Goal: Navigation & Orientation: Find specific page/section

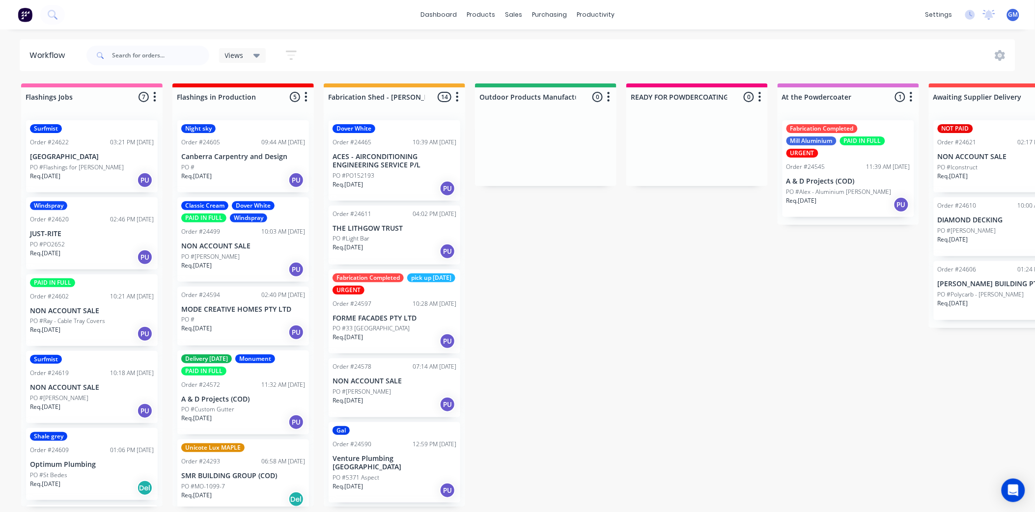
click at [384, 156] on p "ACES - AIRCONDITIONING ENGINEERING SERVICE P/L" at bounding box center [395, 161] width 124 height 17
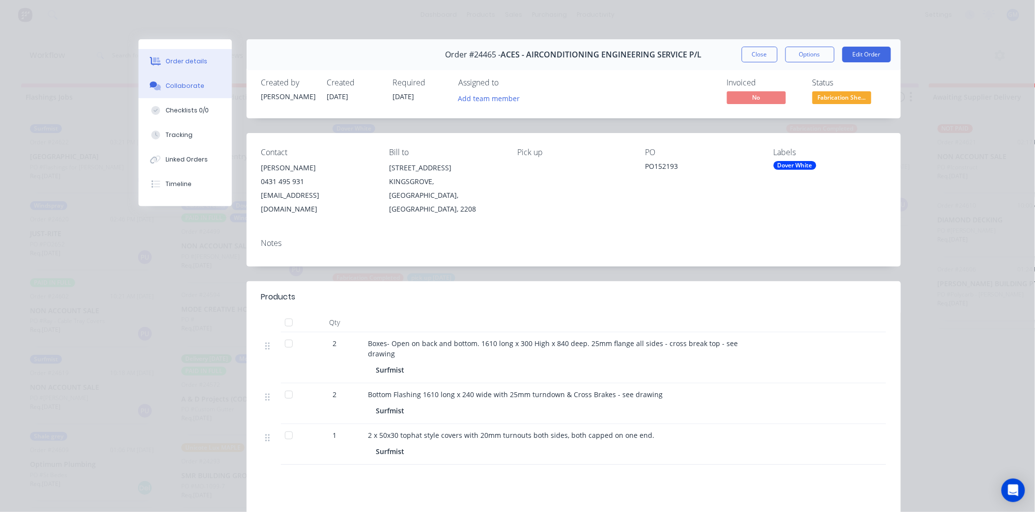
click at [170, 80] on button "Collaborate" at bounding box center [185, 86] width 93 height 25
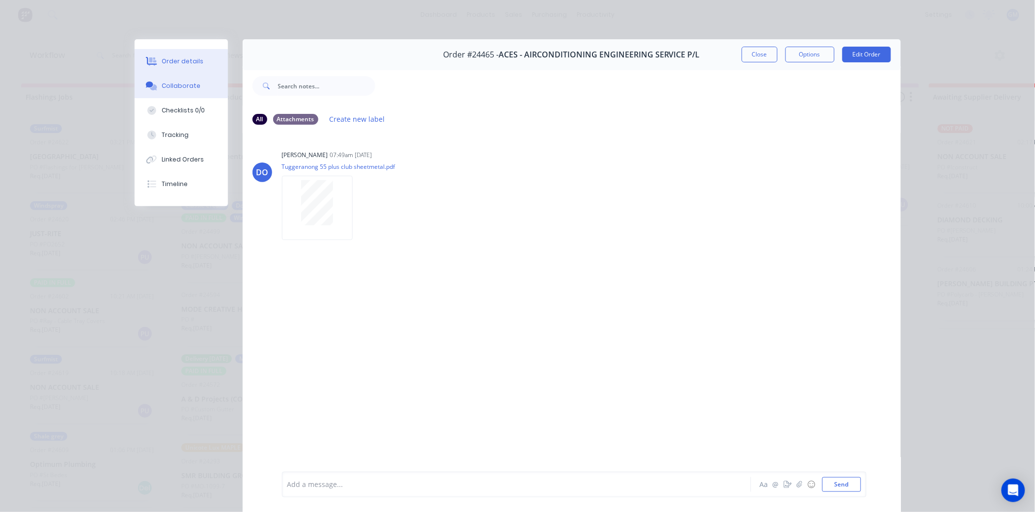
click at [176, 65] on div "Order details" at bounding box center [183, 61] width 42 height 9
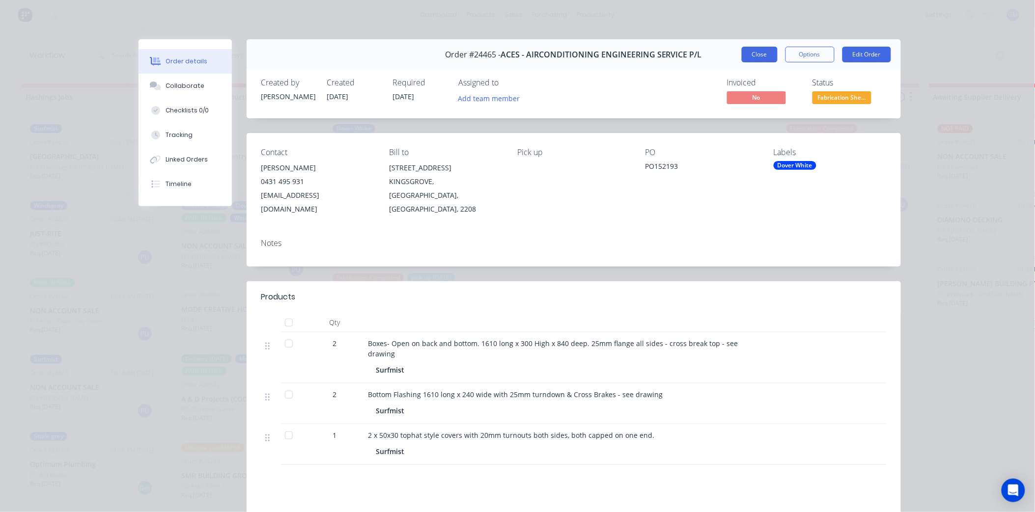
click at [748, 56] on button "Close" at bounding box center [760, 55] width 36 height 16
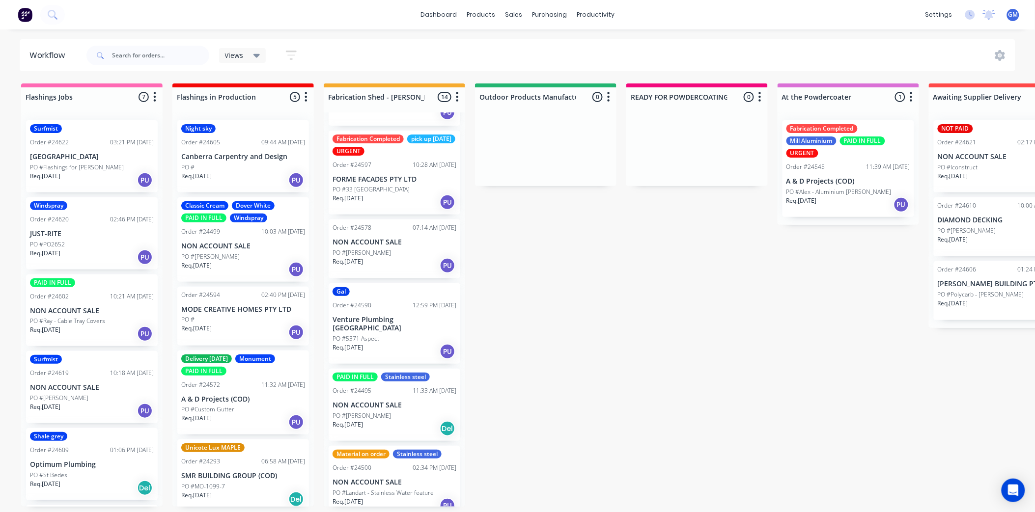
scroll to position [164, 0]
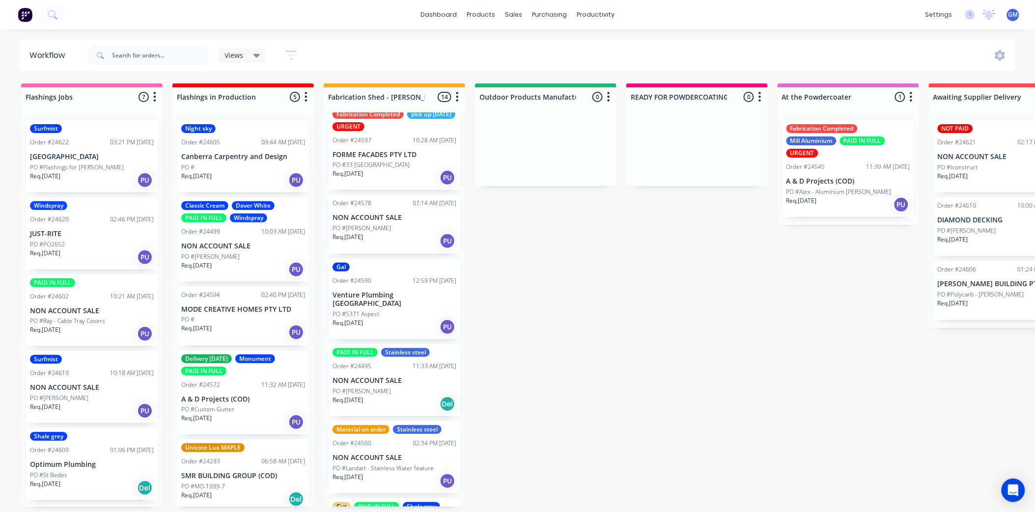
click at [392, 224] on div "PO #[PERSON_NAME]" at bounding box center [395, 228] width 124 height 9
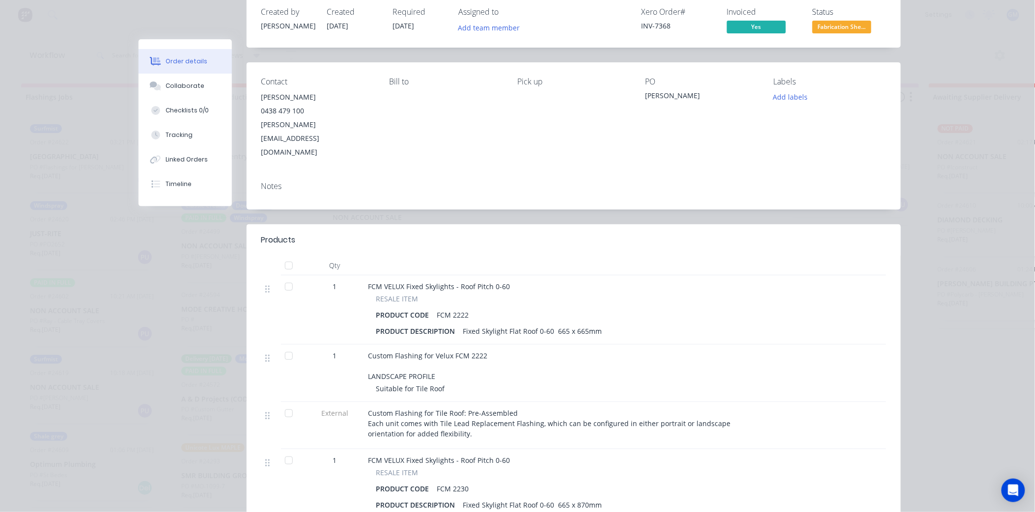
scroll to position [0, 0]
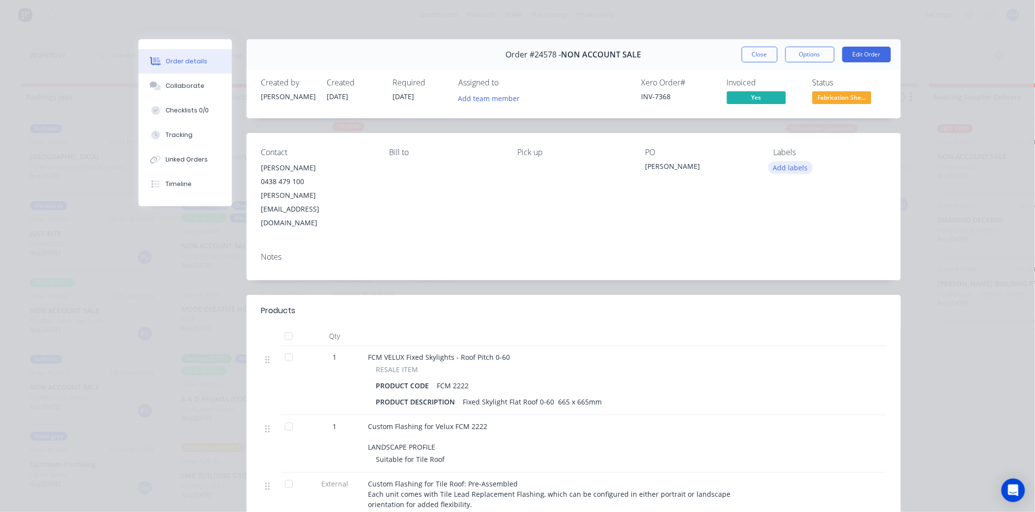
click at [788, 166] on button "Add labels" at bounding box center [790, 167] width 45 height 13
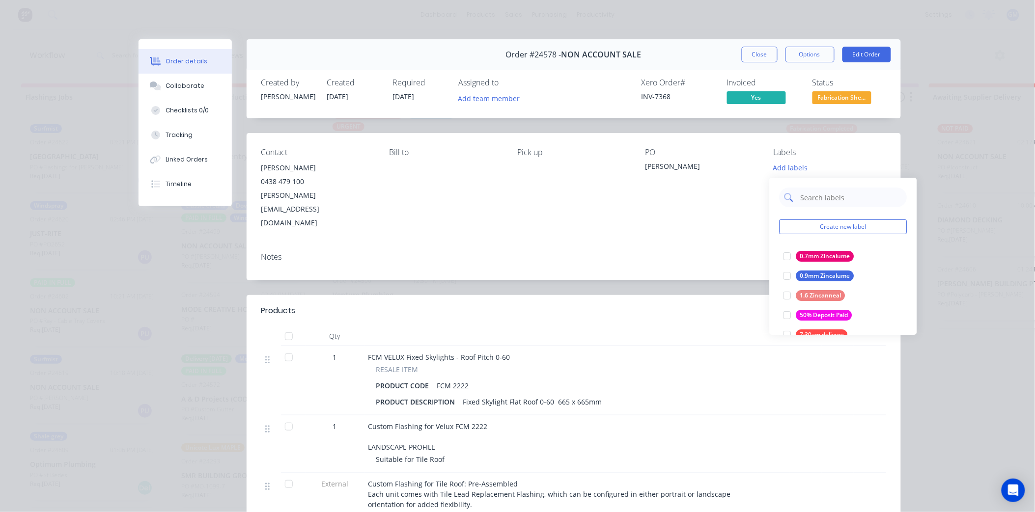
drag, startPoint x: 809, startPoint y: 197, endPoint x: 877, endPoint y: 190, distance: 68.1
click at [811, 195] on input "text" at bounding box center [851, 198] width 103 height 20
type input "woo"
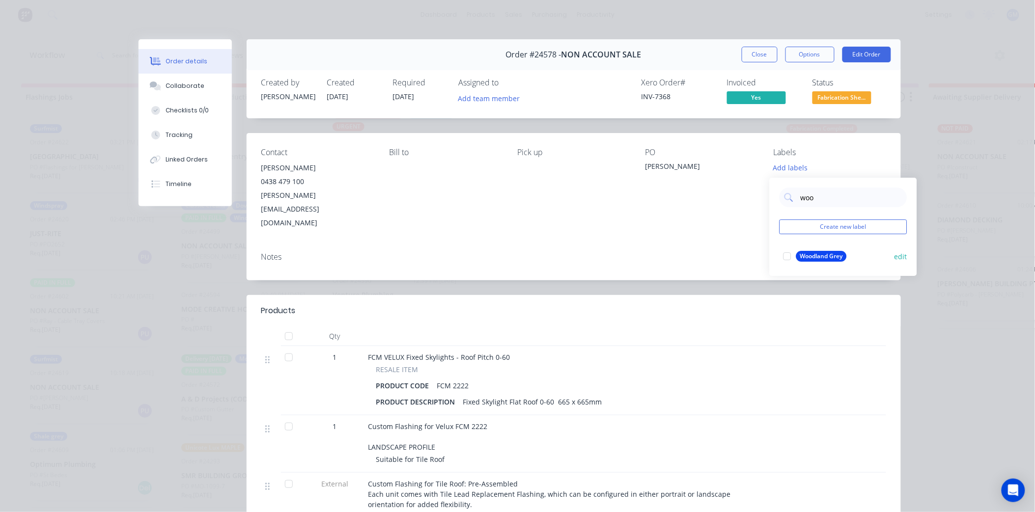
click at [794, 260] on div at bounding box center [788, 257] width 20 height 20
click at [627, 245] on div "Notes" at bounding box center [574, 263] width 654 height 36
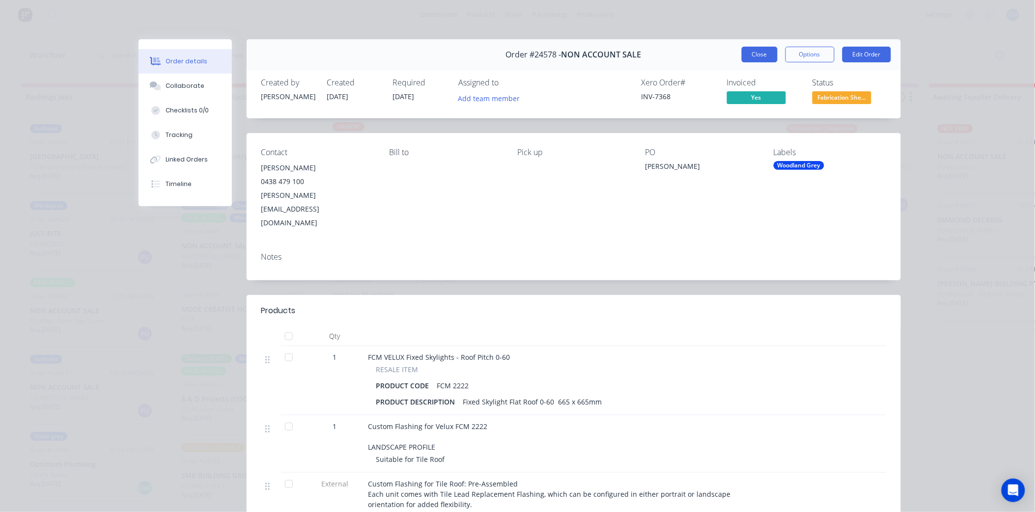
click at [757, 60] on button "Close" at bounding box center [760, 55] width 36 height 16
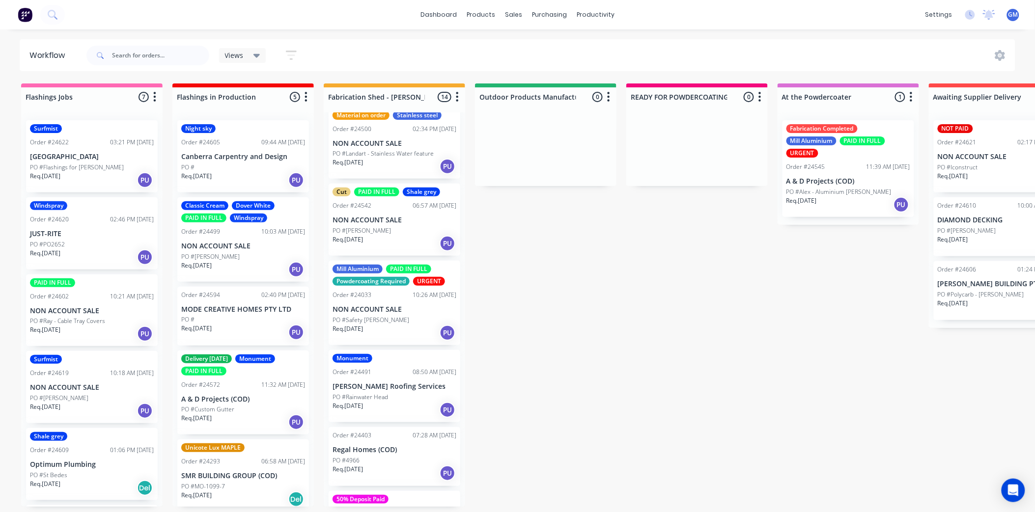
scroll to position [431, 0]
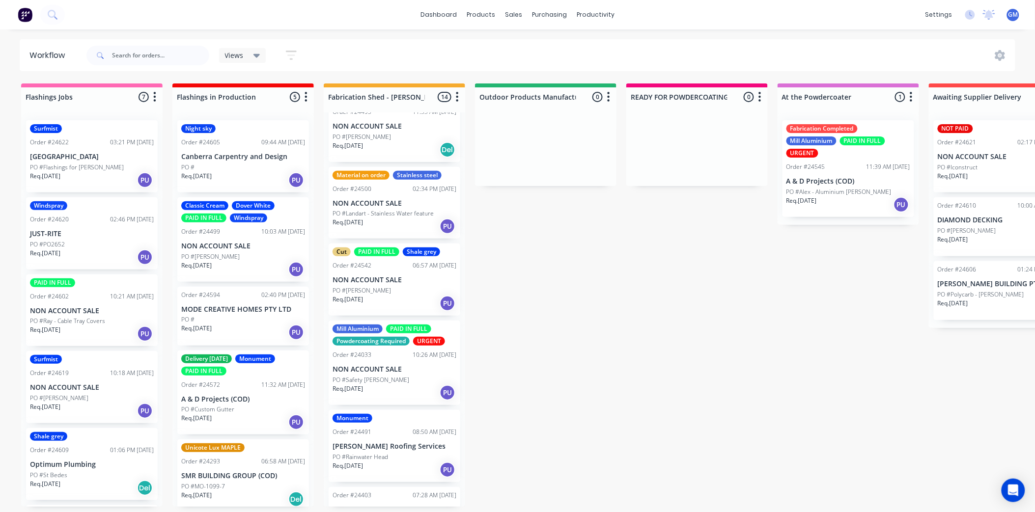
click at [386, 265] on div "Cut PAID IN FULL Shale grey Order #24542 06:57 AM [DATE] NON ACCOUNT SALE PO #[…" at bounding box center [395, 280] width 132 height 72
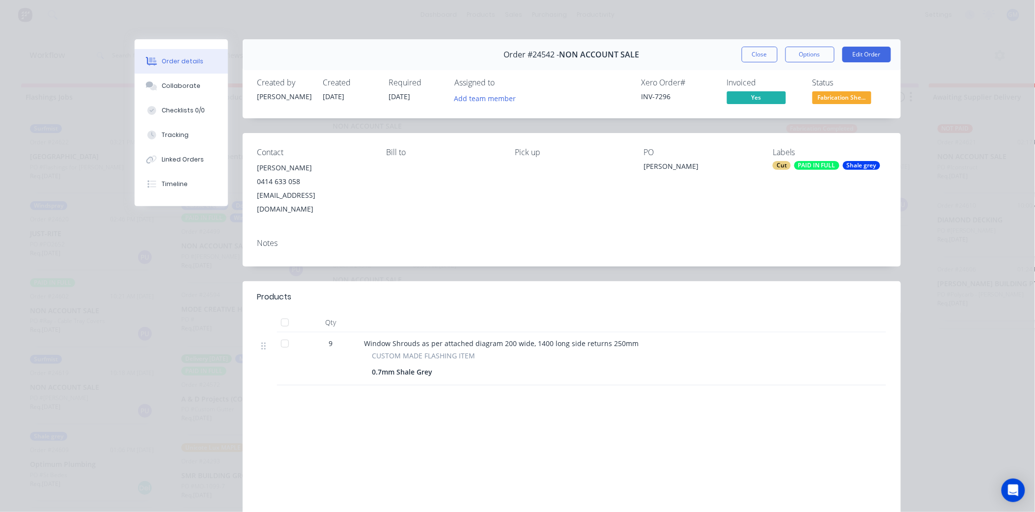
click at [847, 166] on div "Shale grey" at bounding box center [861, 165] width 37 height 9
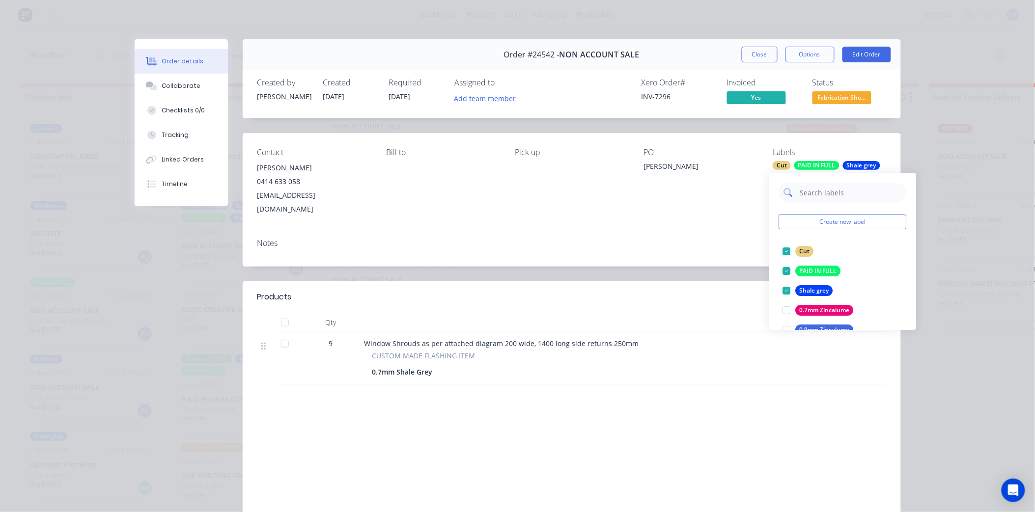
click at [833, 193] on input "text" at bounding box center [850, 193] width 103 height 20
type input "urg"
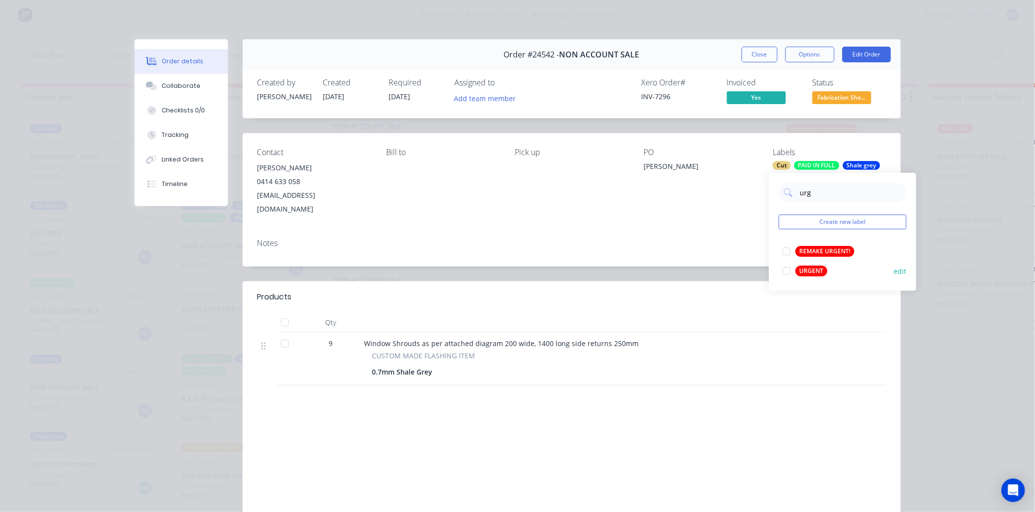
click at [788, 270] on div at bounding box center [787, 271] width 20 height 20
click at [652, 239] on div "Notes" at bounding box center [571, 243] width 629 height 9
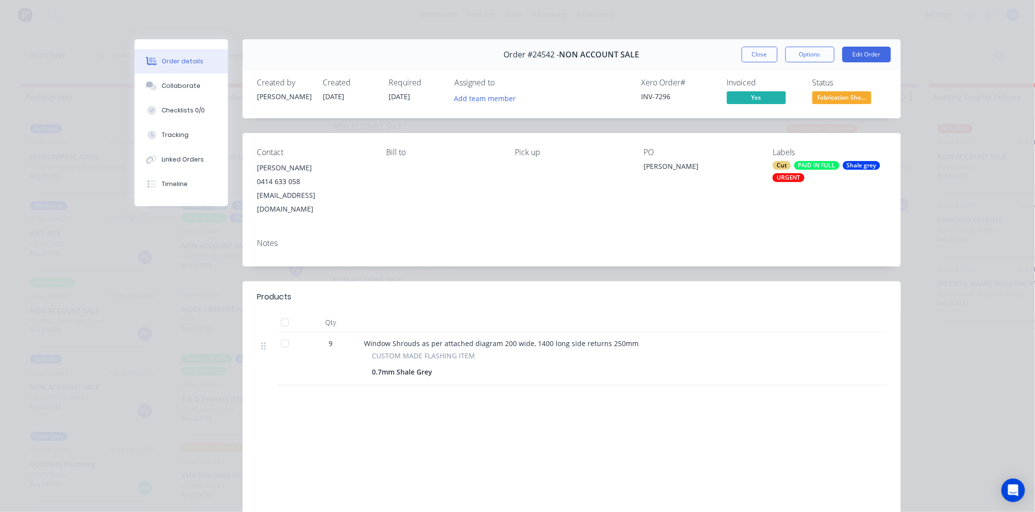
click at [762, 57] on button "Close" at bounding box center [760, 55] width 36 height 16
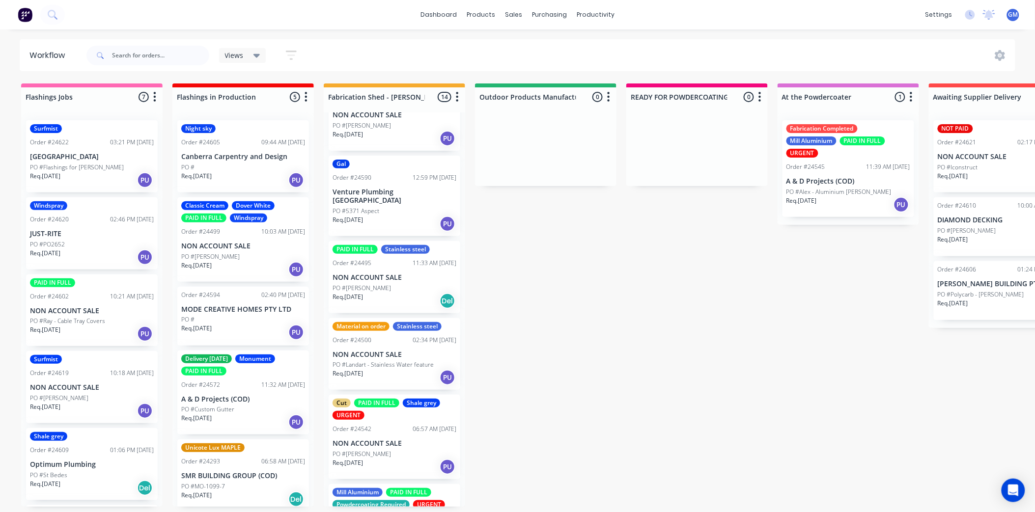
scroll to position [225, 0]
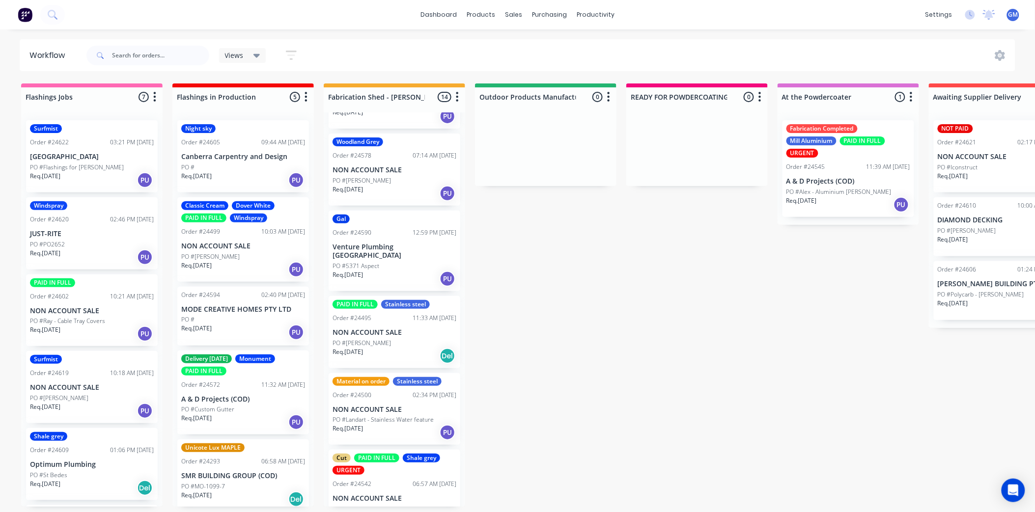
click at [403, 329] on p "NON ACCOUNT SALE" at bounding box center [395, 333] width 124 height 8
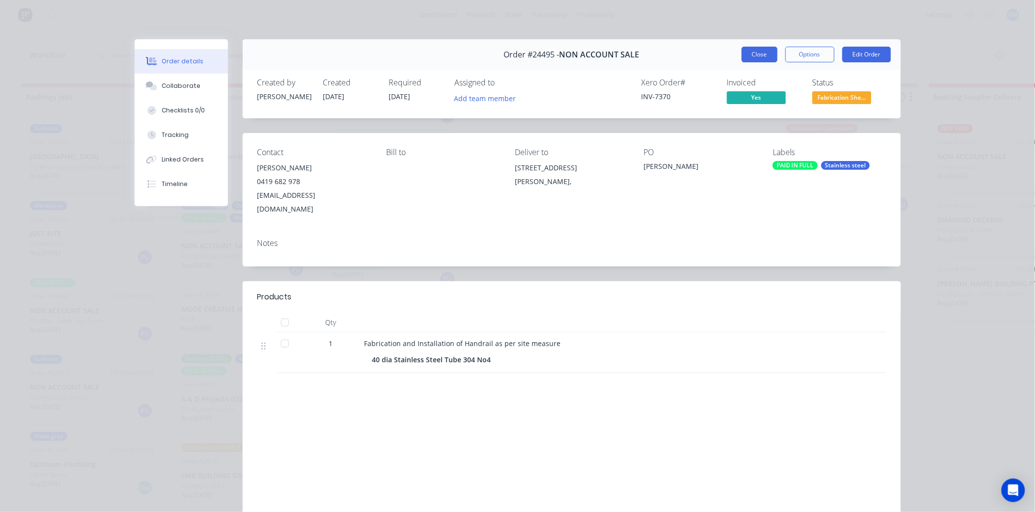
click at [745, 58] on button "Close" at bounding box center [760, 55] width 36 height 16
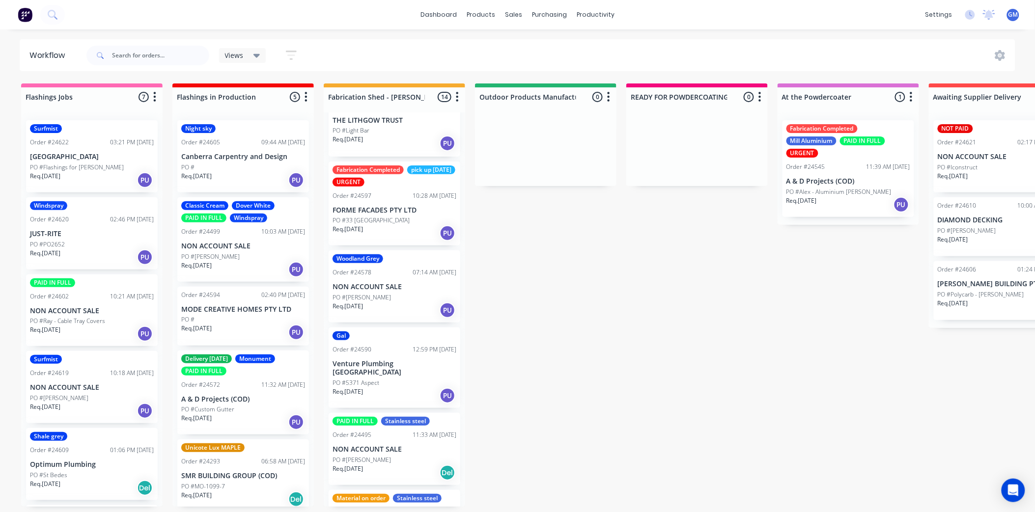
scroll to position [170, 0]
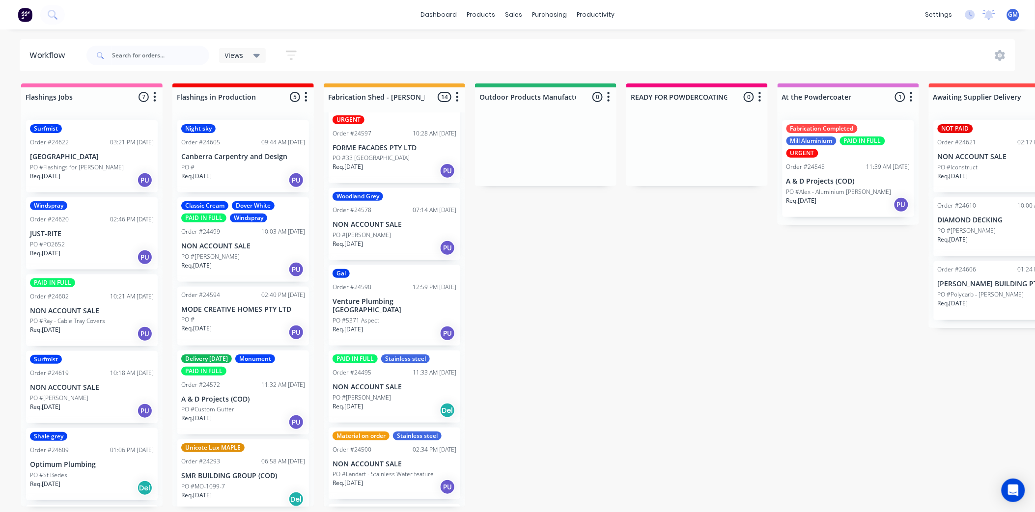
click at [409, 302] on p "Venture Plumbing [GEOGRAPHIC_DATA]" at bounding box center [395, 306] width 124 height 17
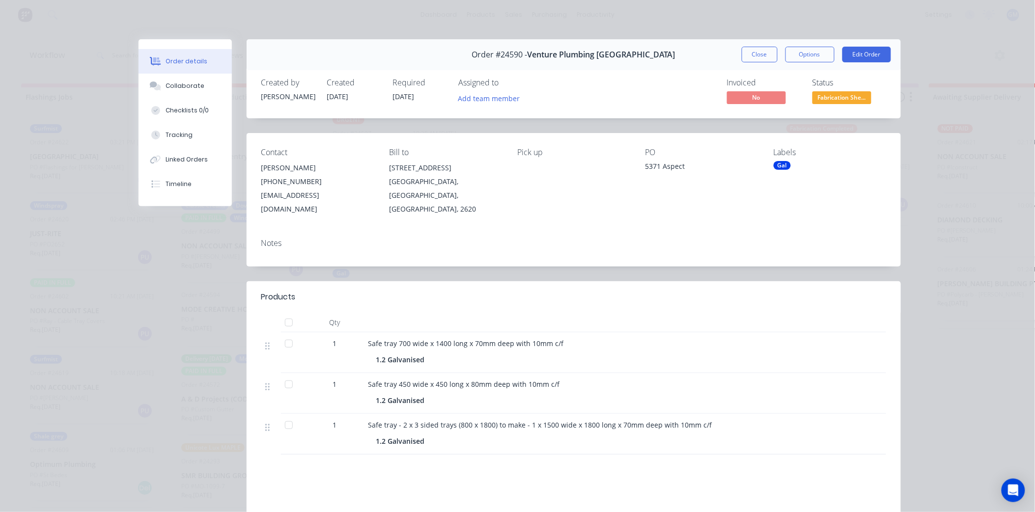
click at [783, 168] on div "Gal" at bounding box center [782, 165] width 17 height 9
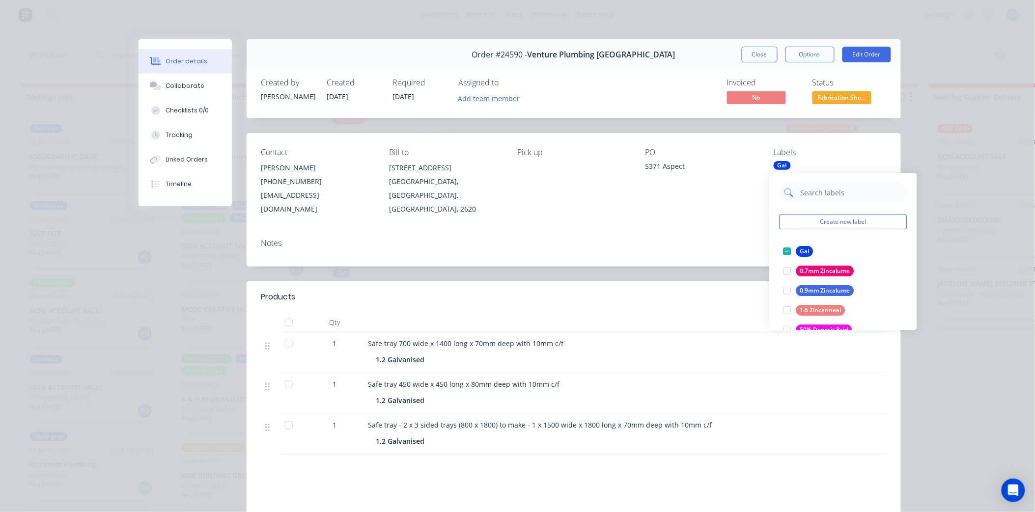
drag, startPoint x: 814, startPoint y: 190, endPoint x: 836, endPoint y: 197, distance: 23.2
click at [816, 192] on input "text" at bounding box center [851, 193] width 103 height 20
type input "urg"
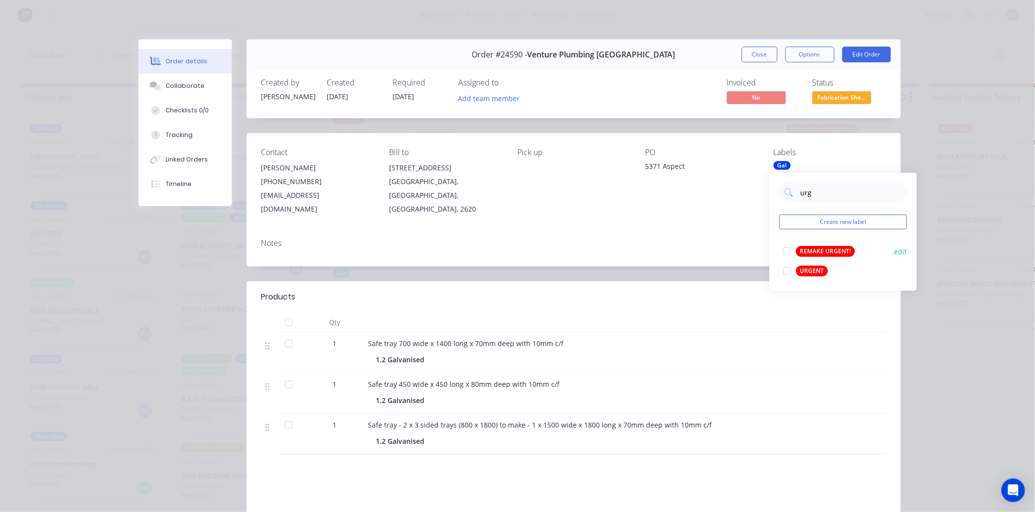
click at [788, 269] on div at bounding box center [788, 271] width 20 height 20
click at [633, 238] on div "Notes" at bounding box center [574, 249] width 654 height 36
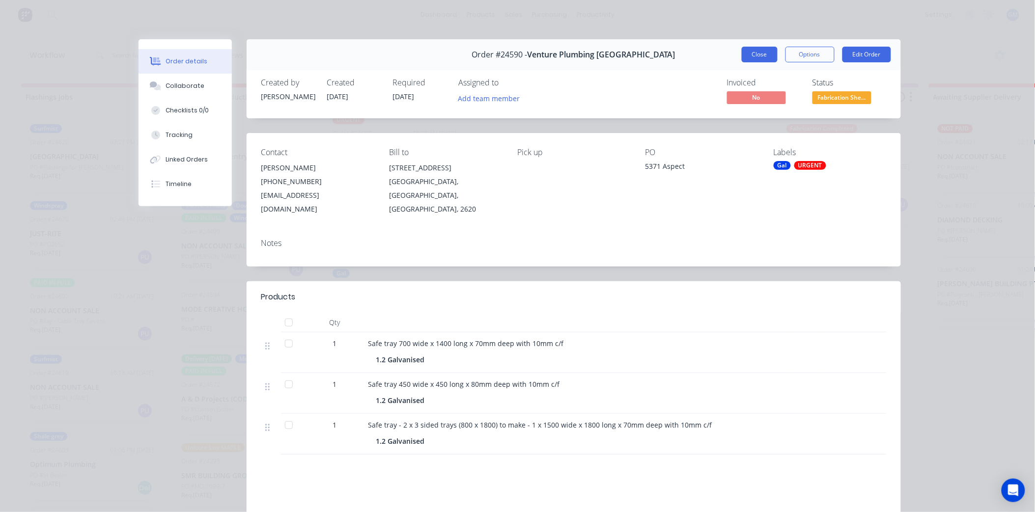
click at [748, 57] on button "Close" at bounding box center [760, 55] width 36 height 16
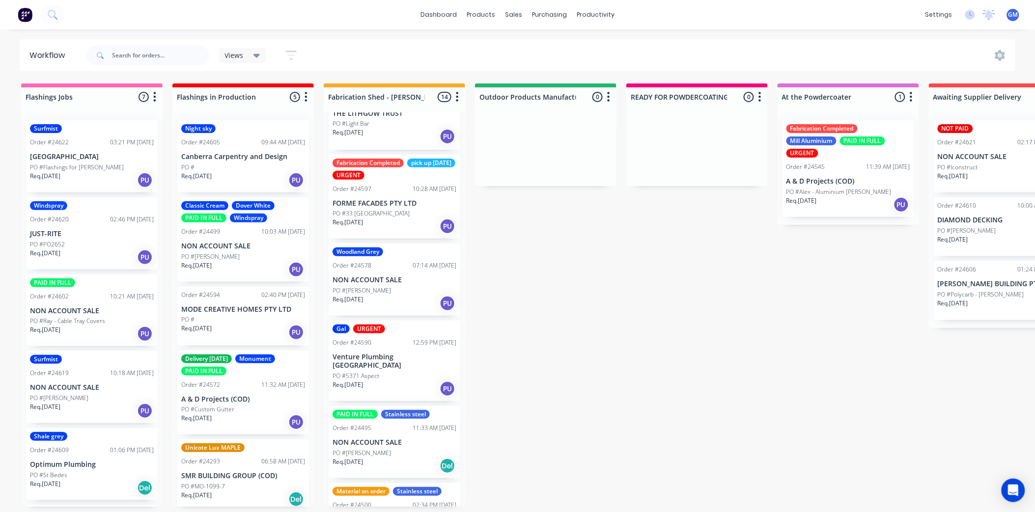
scroll to position [116, 0]
click at [398, 198] on p "FORME FACADES PTY LTD" at bounding box center [395, 202] width 124 height 8
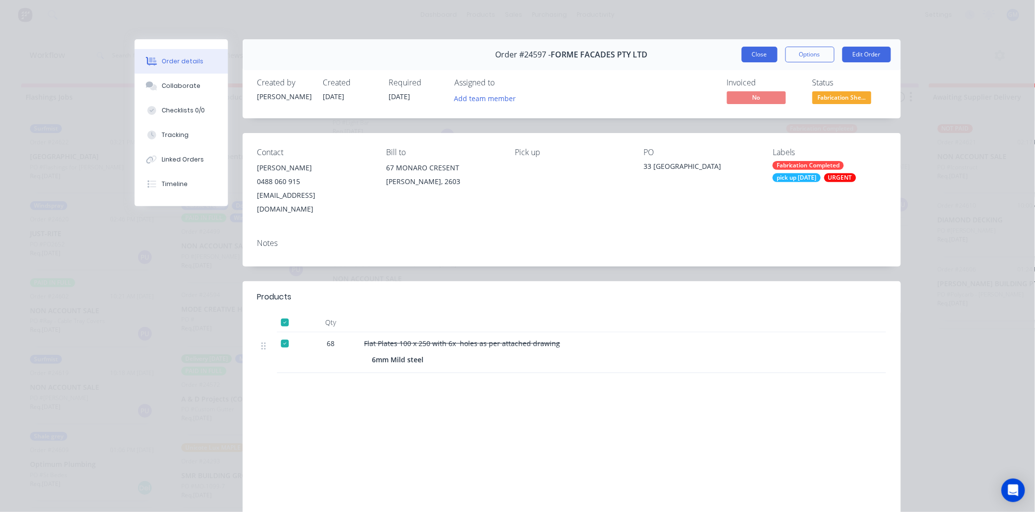
click at [757, 57] on button "Close" at bounding box center [760, 55] width 36 height 16
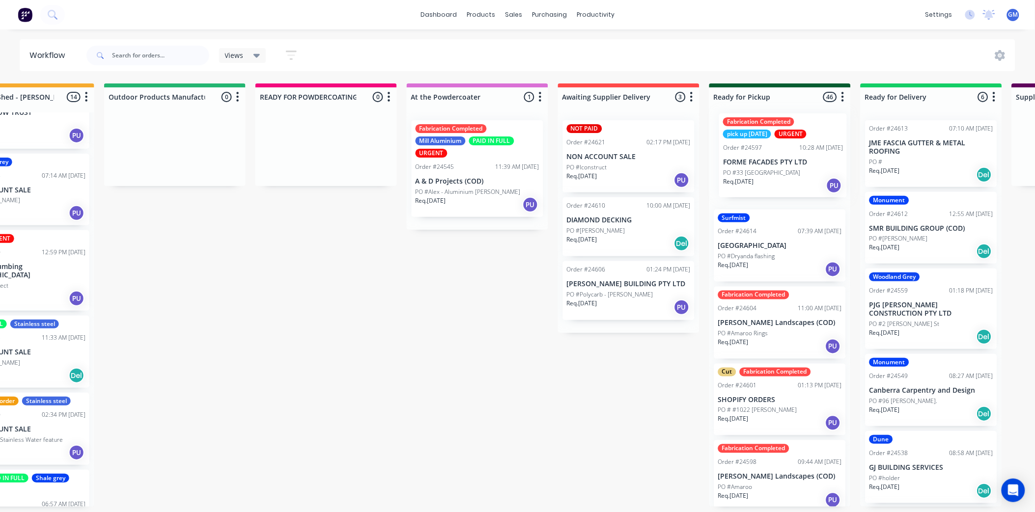
scroll to position [0, 372]
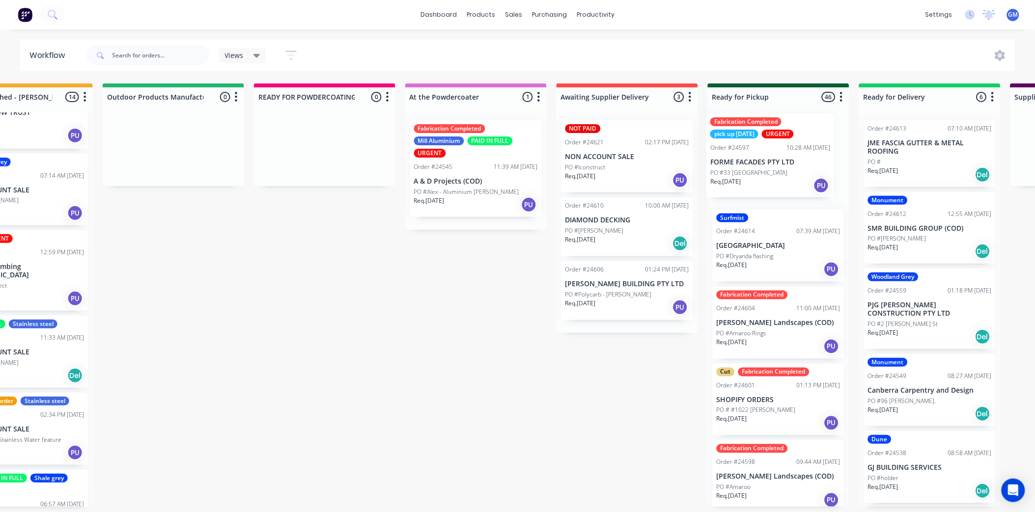
drag, startPoint x: 118, startPoint y: 203, endPoint x: 761, endPoint y: 164, distance: 643.4
click at [761, 164] on div "Flashings Jobs 7 Status colour #FF69B4 hex #FF69B4 Save Cancel Notifications Em…" at bounding box center [653, 296] width 2066 height 424
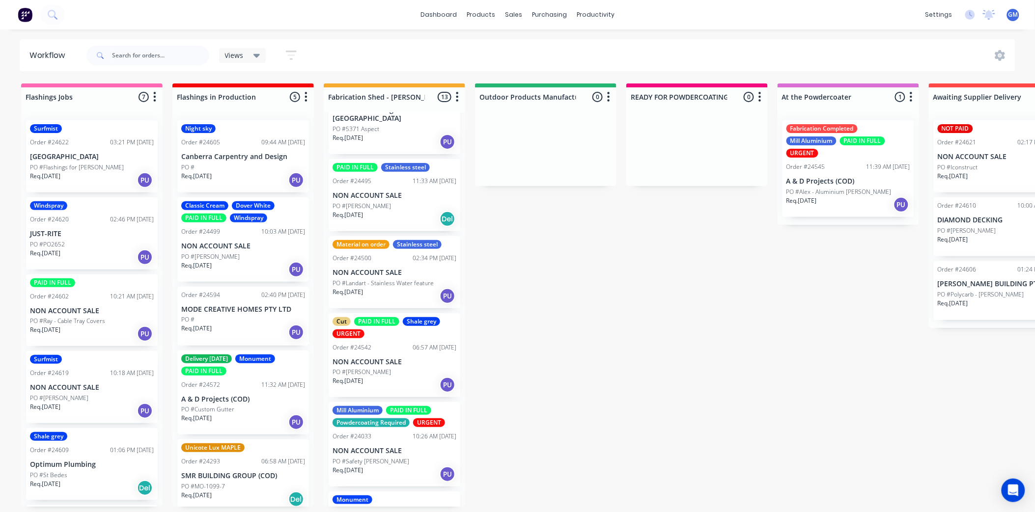
scroll to position [335, 0]
